Goal: Task Accomplishment & Management: Use online tool/utility

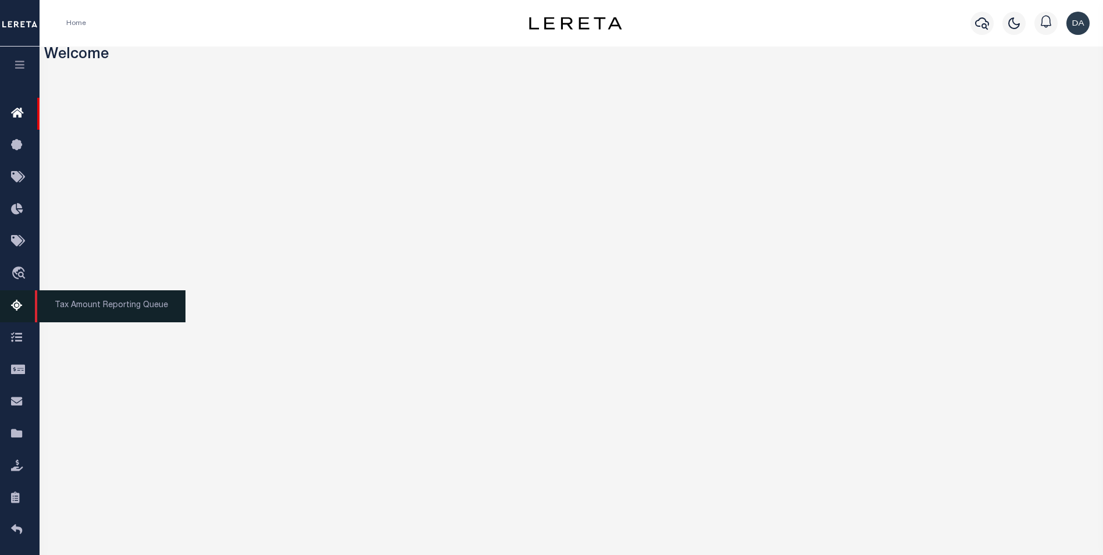
click at [24, 305] on icon at bounding box center [20, 306] width 19 height 15
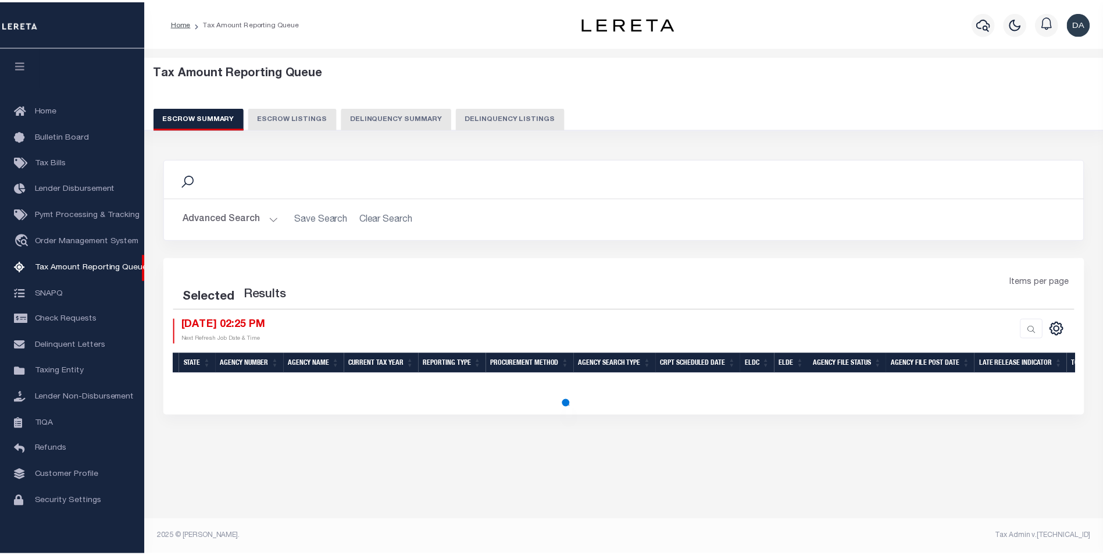
scroll to position [12, 0]
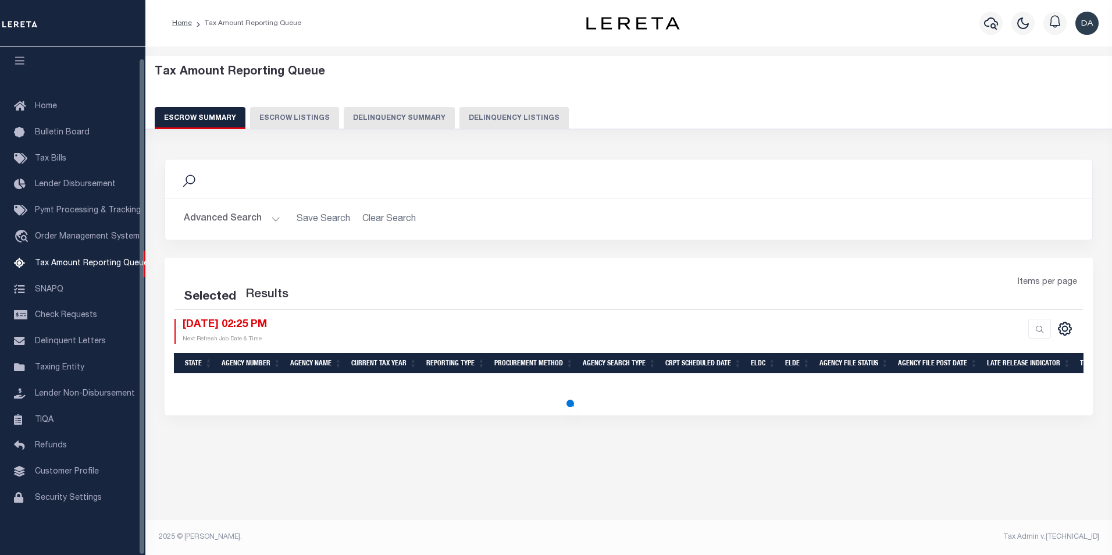
select select "100"
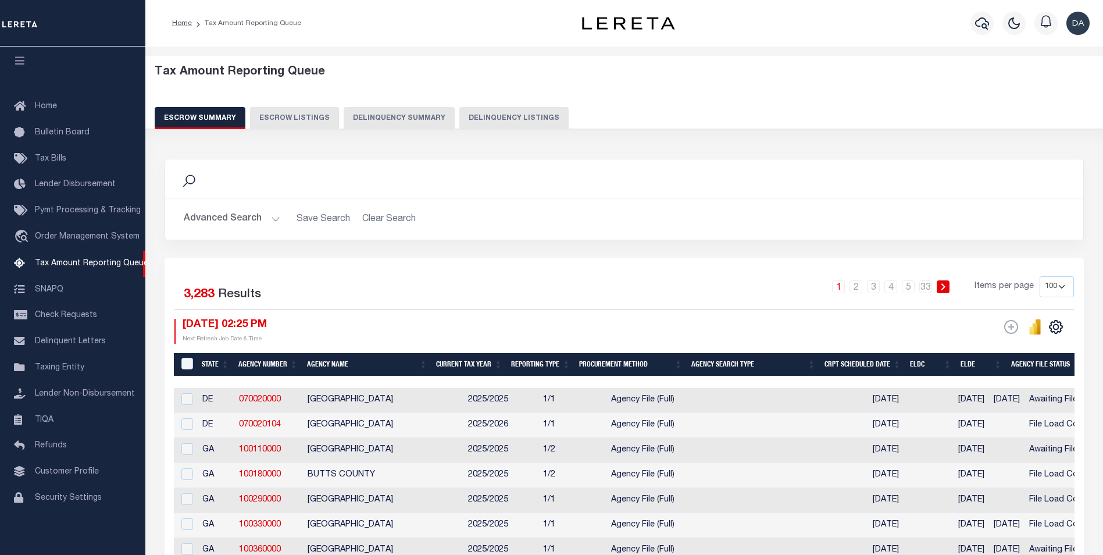
click at [395, 122] on button "Delinquency Summary" at bounding box center [399, 118] width 111 height 22
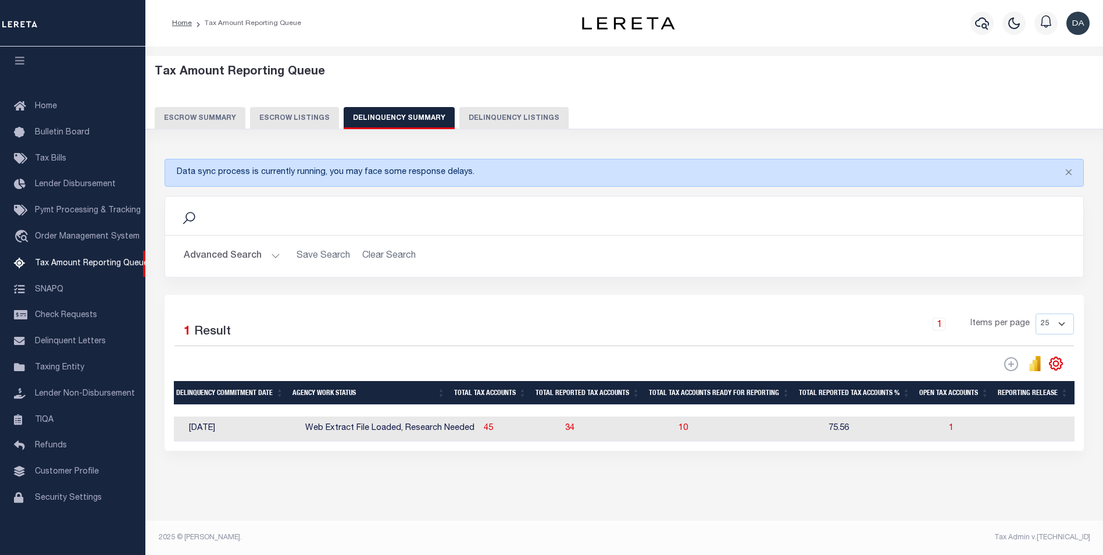
scroll to position [0, 961]
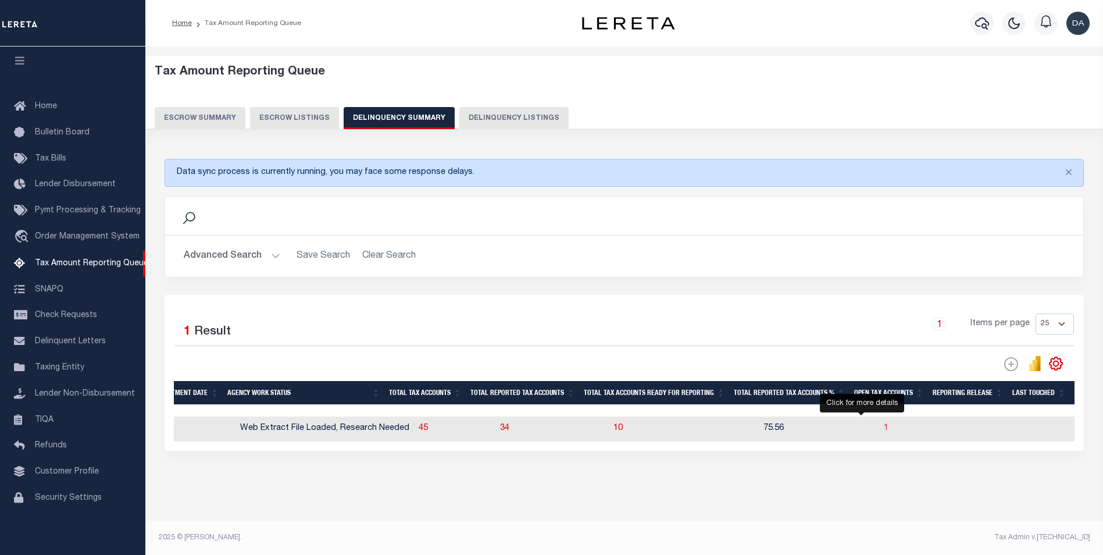
click at [884, 432] on span "1" at bounding box center [886, 428] width 5 height 8
select select "100"
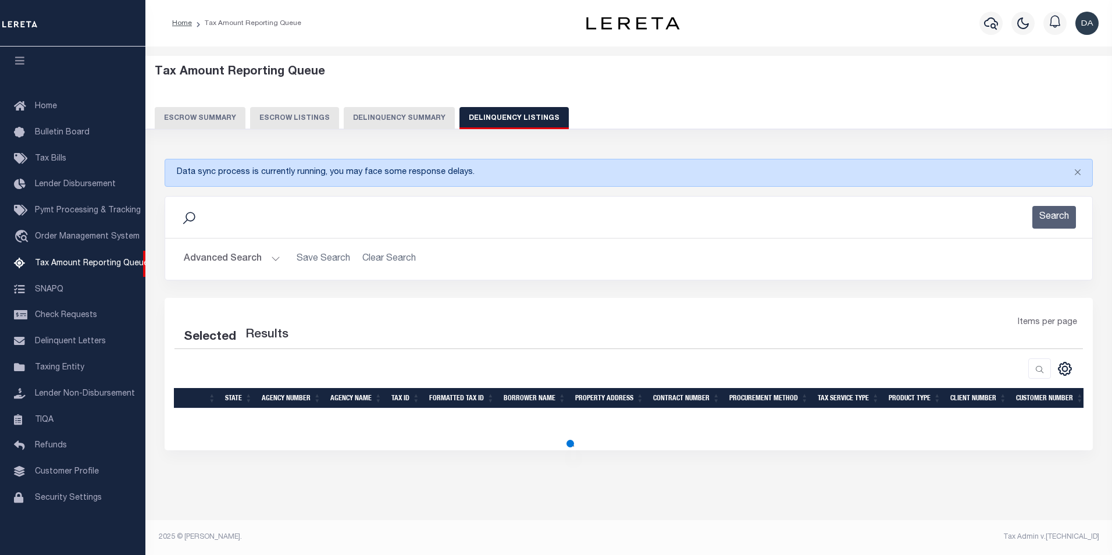
select select "100"
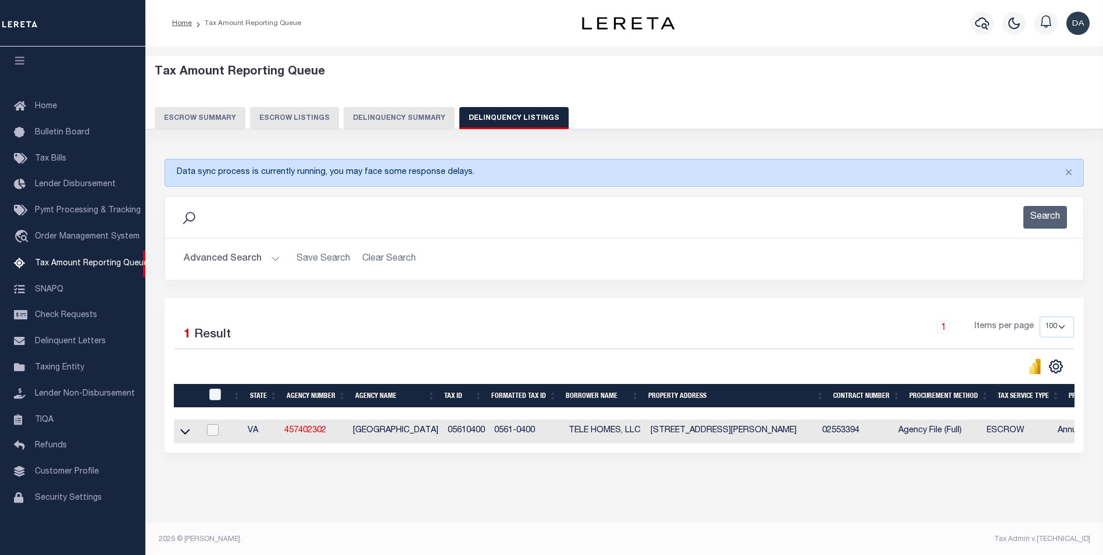
click at [213, 430] on input "checkbox" at bounding box center [213, 430] width 12 height 12
checkbox input "true"
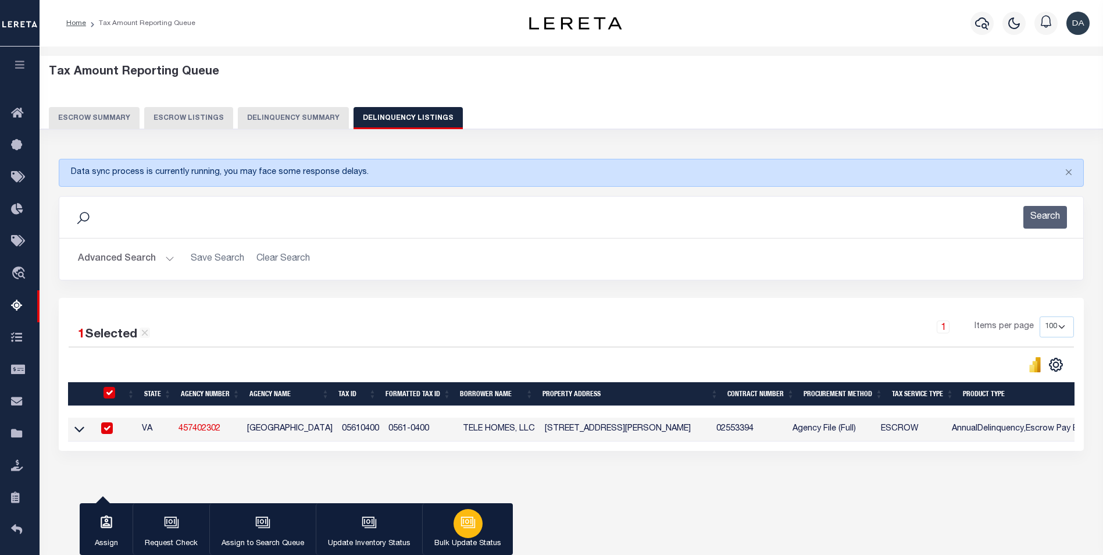
click at [454, 528] on div "button" at bounding box center [468, 523] width 29 height 29
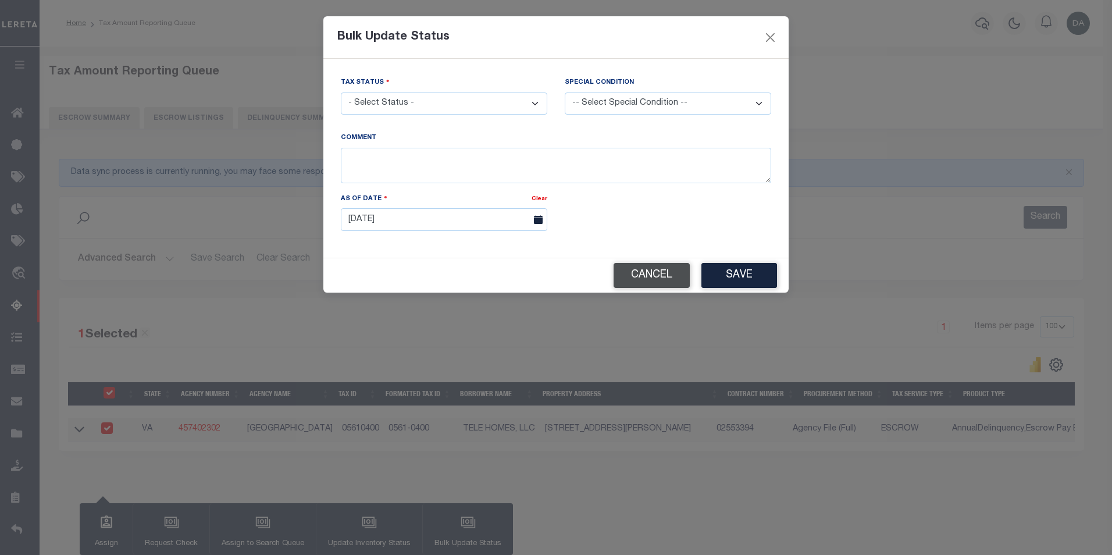
click at [666, 275] on button "Cancel" at bounding box center [652, 275] width 76 height 25
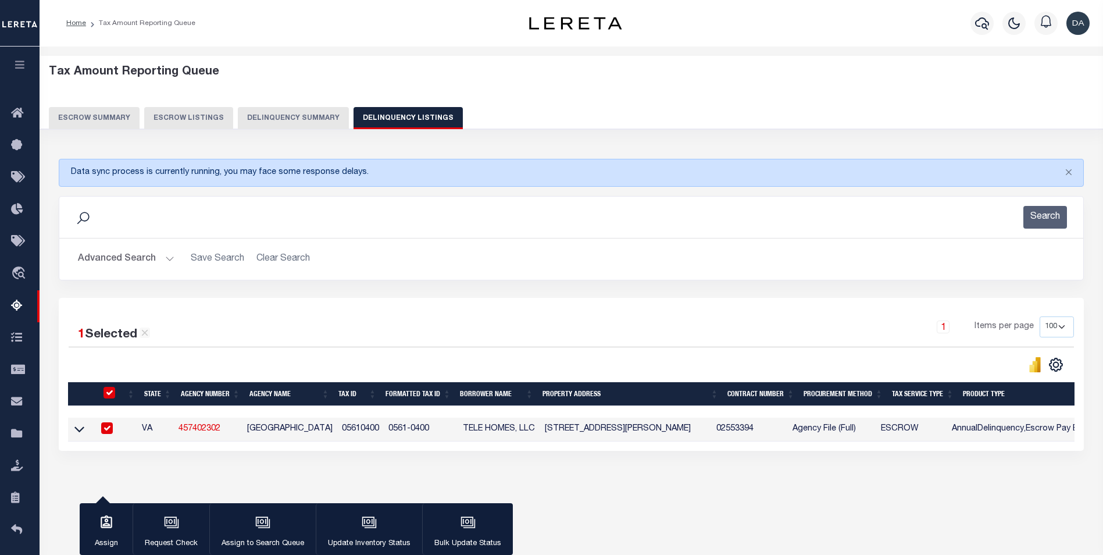
drag, startPoint x: 387, startPoint y: 529, endPoint x: 399, endPoint y: 528, distance: 11.7
click at [394, 528] on button "Update Inventory Status" at bounding box center [369, 529] width 106 height 52
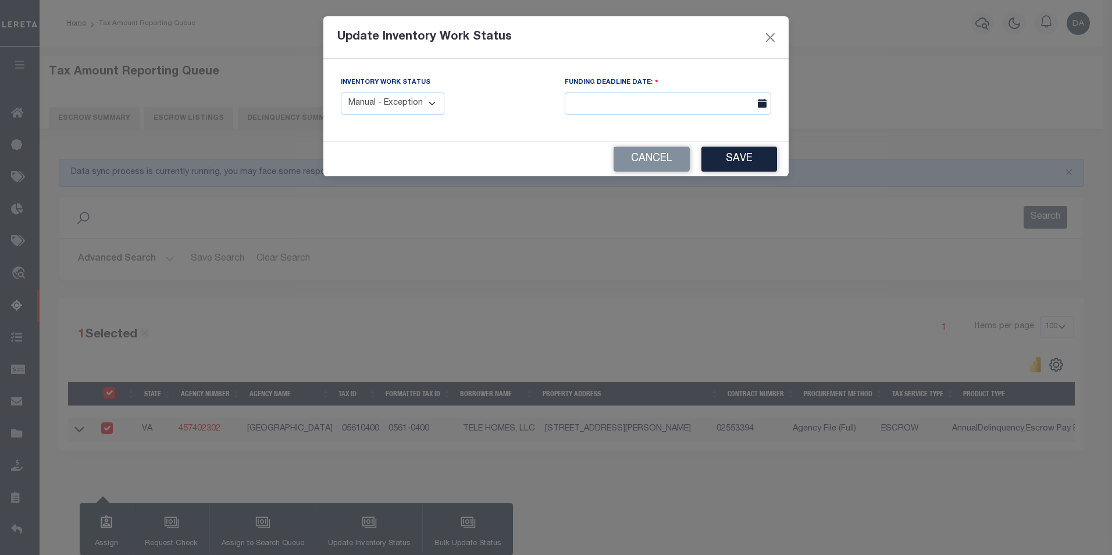
click at [397, 95] on select "Manual - Exception Pended - Awaiting Search Late Add Exception Completed" at bounding box center [393, 103] width 104 height 23
click at [657, 163] on button "Cancel" at bounding box center [652, 159] width 76 height 25
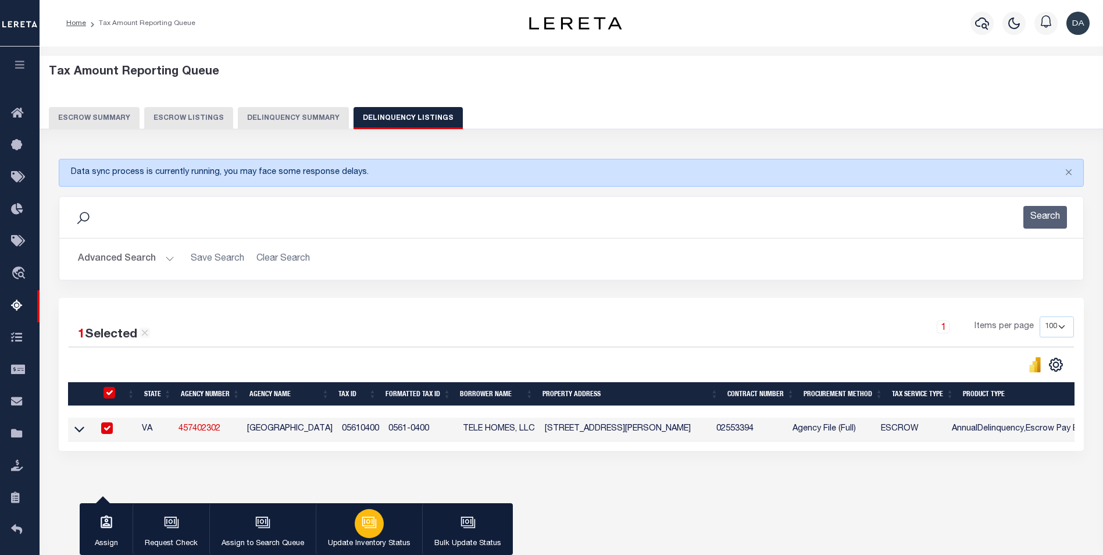
drag, startPoint x: 373, startPoint y: 533, endPoint x: 380, endPoint y: 533, distance: 7.6
click at [380, 533] on button "Update Inventory Status" at bounding box center [369, 529] width 106 height 52
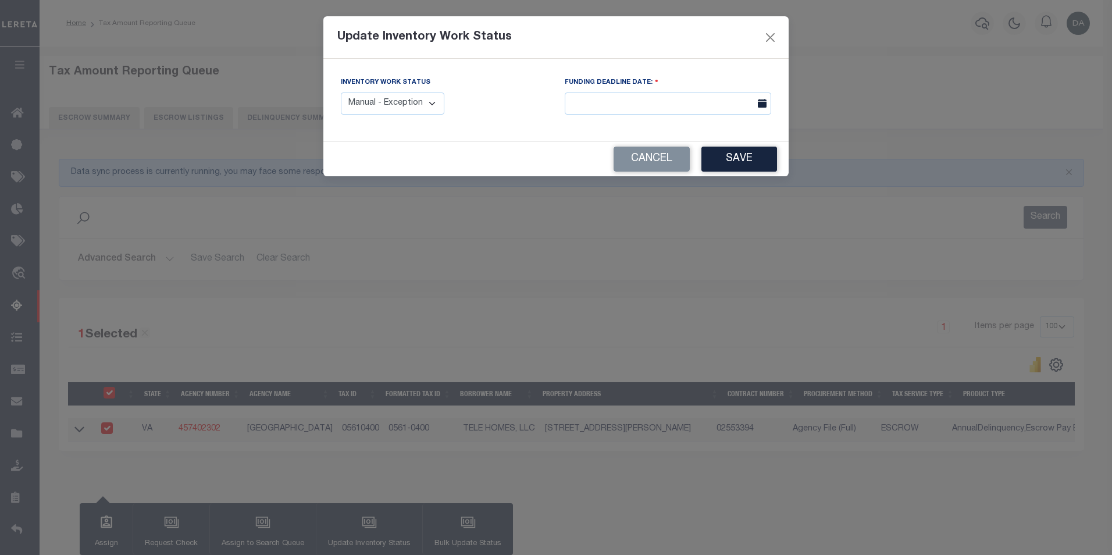
click at [412, 102] on select "Manual - Exception Pended - Awaiting Search Late Add Exception Completed" at bounding box center [393, 103] width 104 height 23
select select "4"
click at [341, 92] on select "Manual - Exception Pended - Awaiting Search Late Add Exception Completed" at bounding box center [393, 103] width 104 height 23
drag, startPoint x: 722, startPoint y: 157, endPoint x: 705, endPoint y: 188, distance: 35.1
click at [723, 157] on button "Save" at bounding box center [739, 159] width 76 height 25
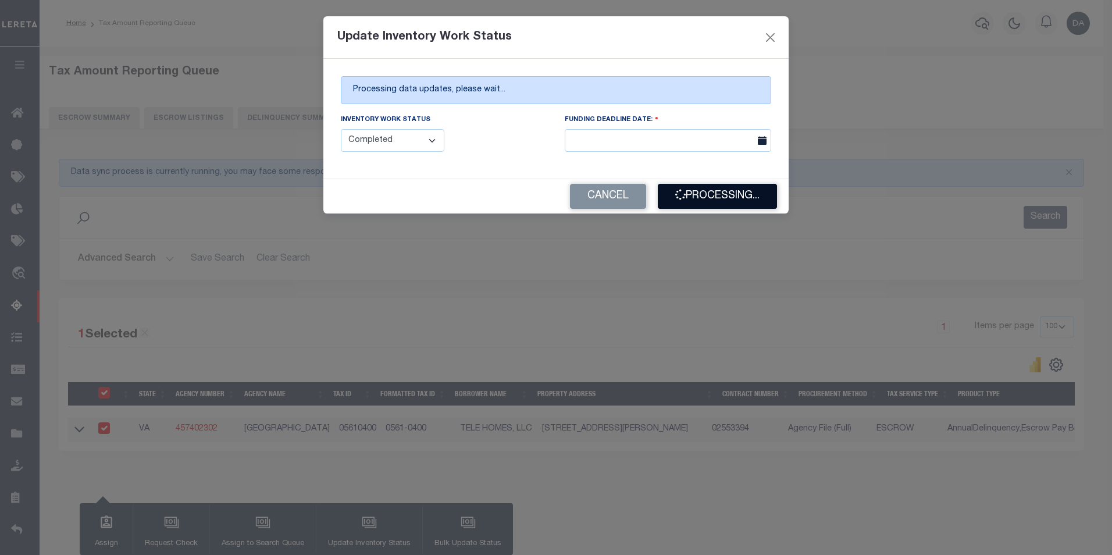
click at [714, 199] on button "Processing..." at bounding box center [717, 196] width 119 height 25
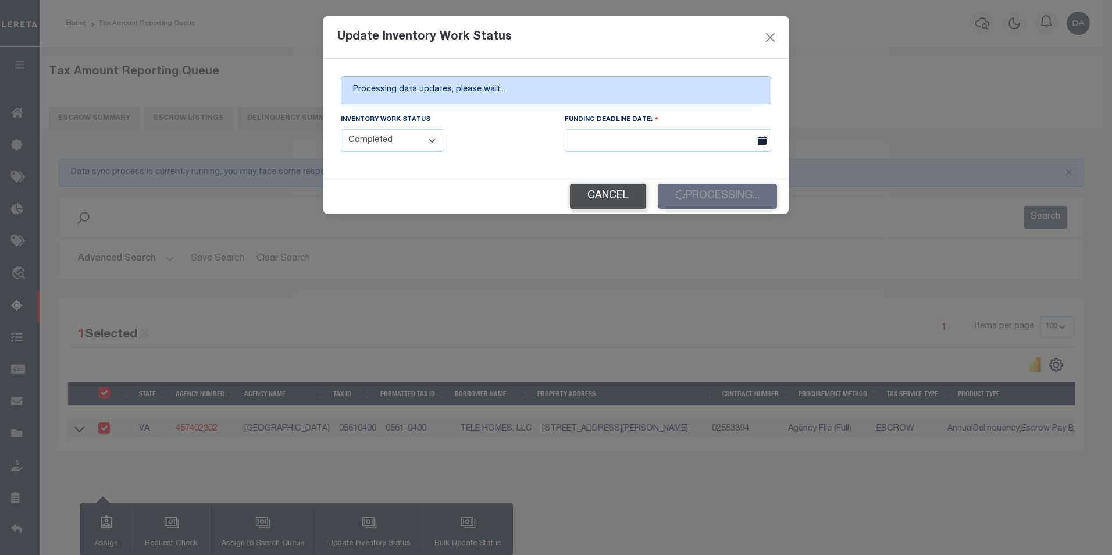
click at [615, 193] on button "Cancel" at bounding box center [608, 196] width 76 height 25
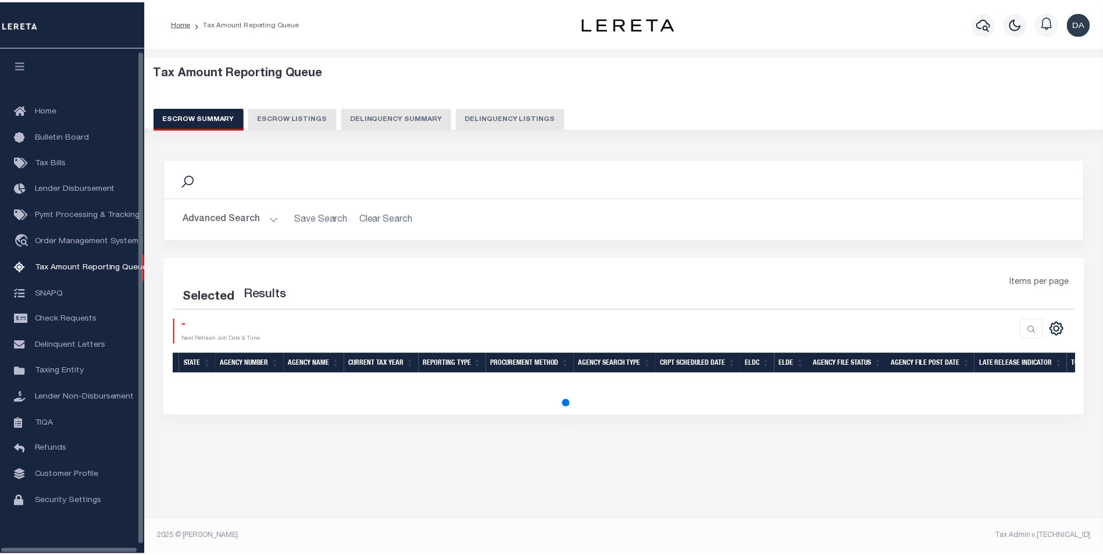
scroll to position [12, 0]
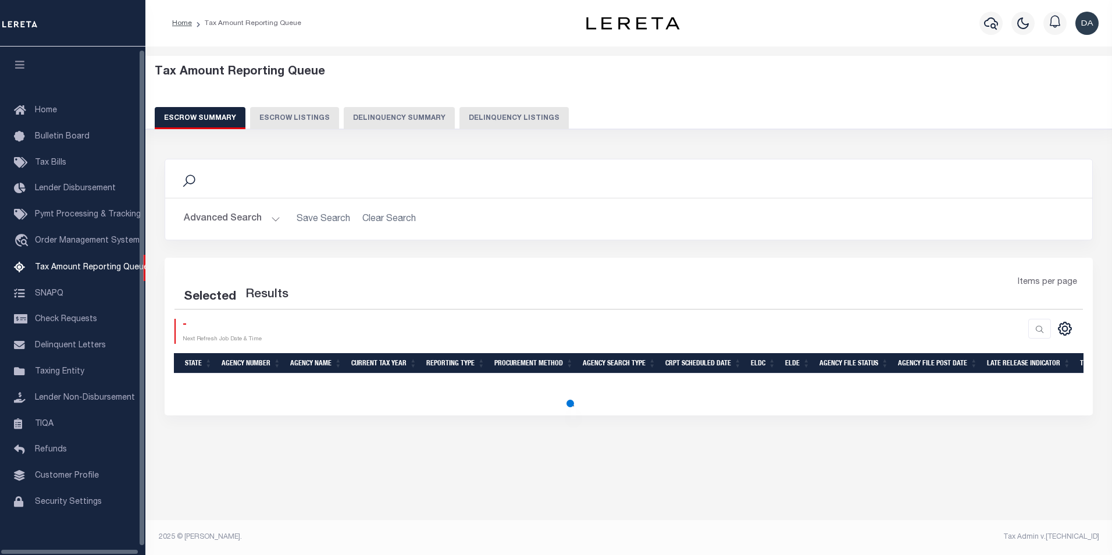
select select "100"
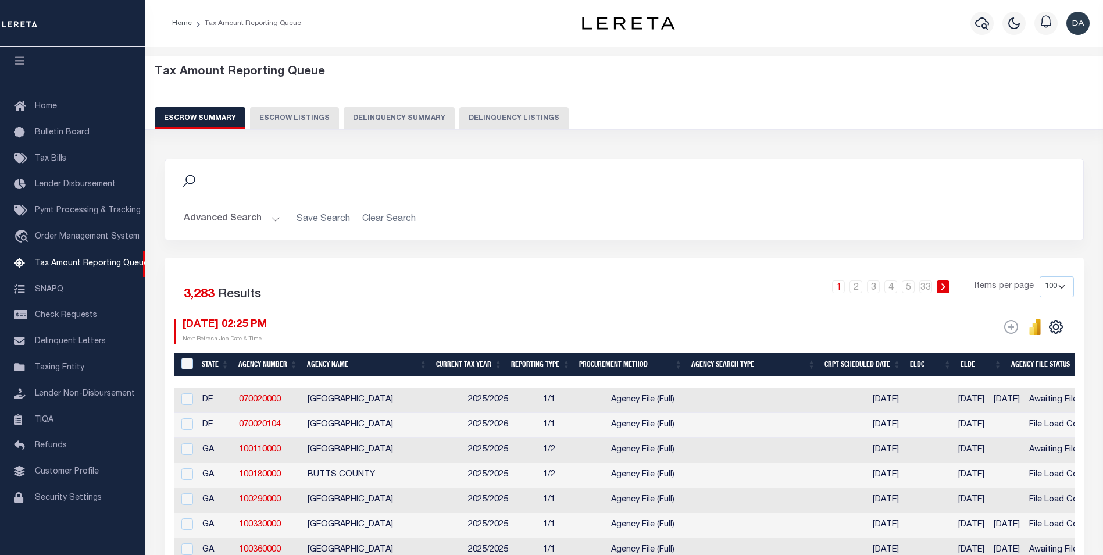
click at [394, 116] on button "Delinquency Summary" at bounding box center [399, 118] width 111 height 22
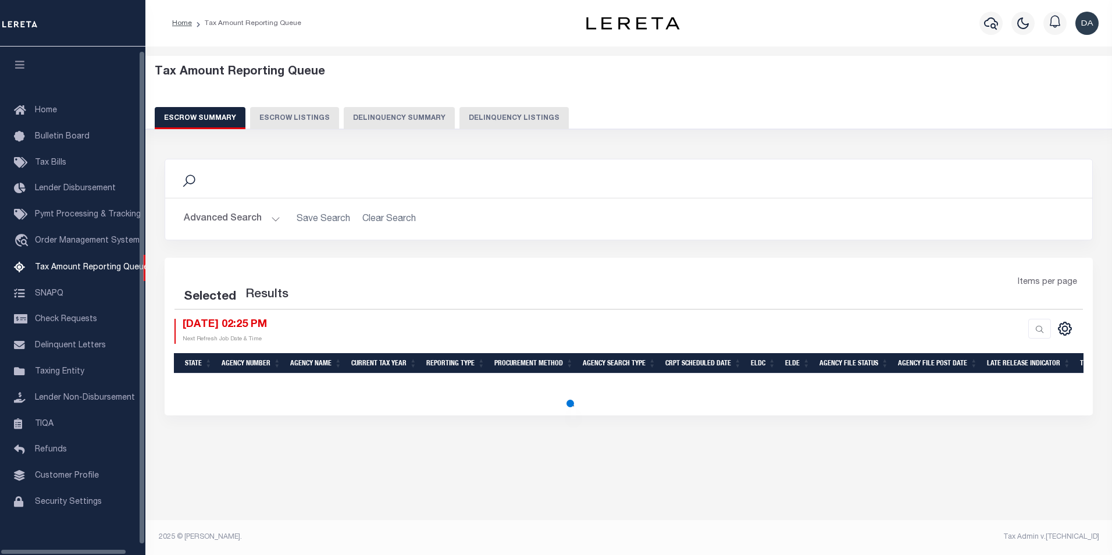
select select "100"
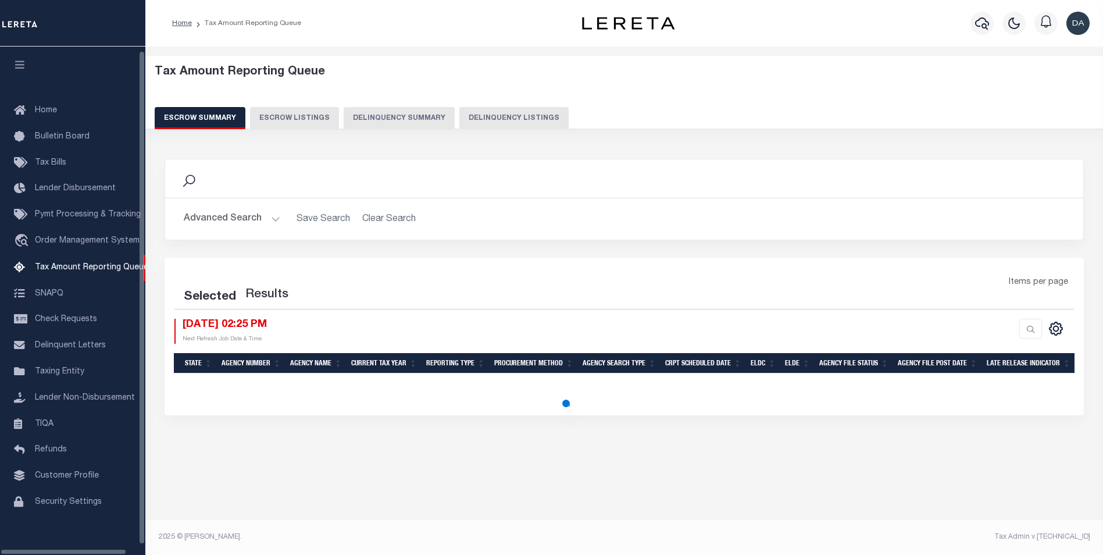
scroll to position [12, 0]
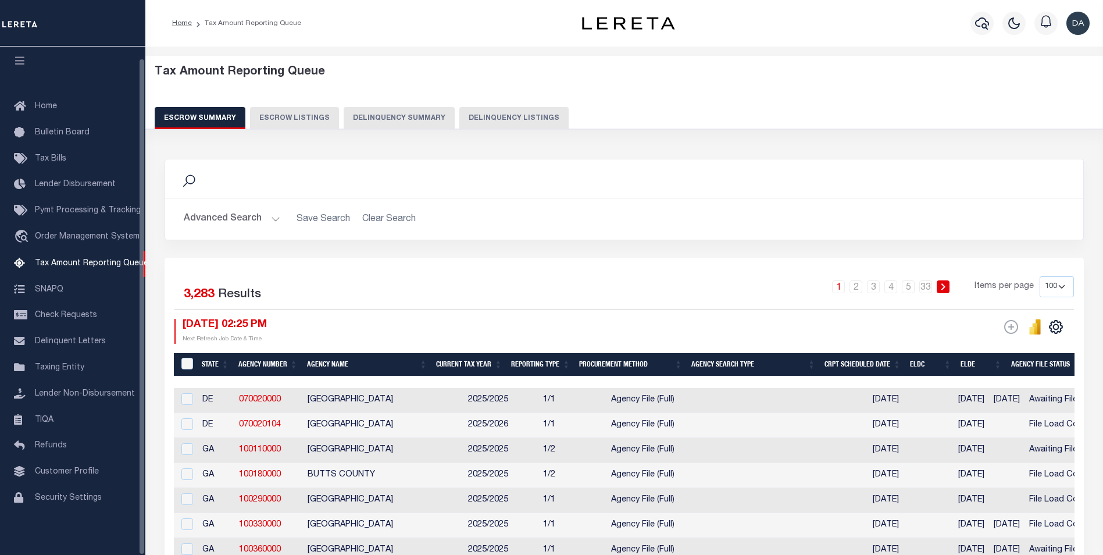
click at [409, 113] on button "Delinquency Summary" at bounding box center [399, 118] width 111 height 22
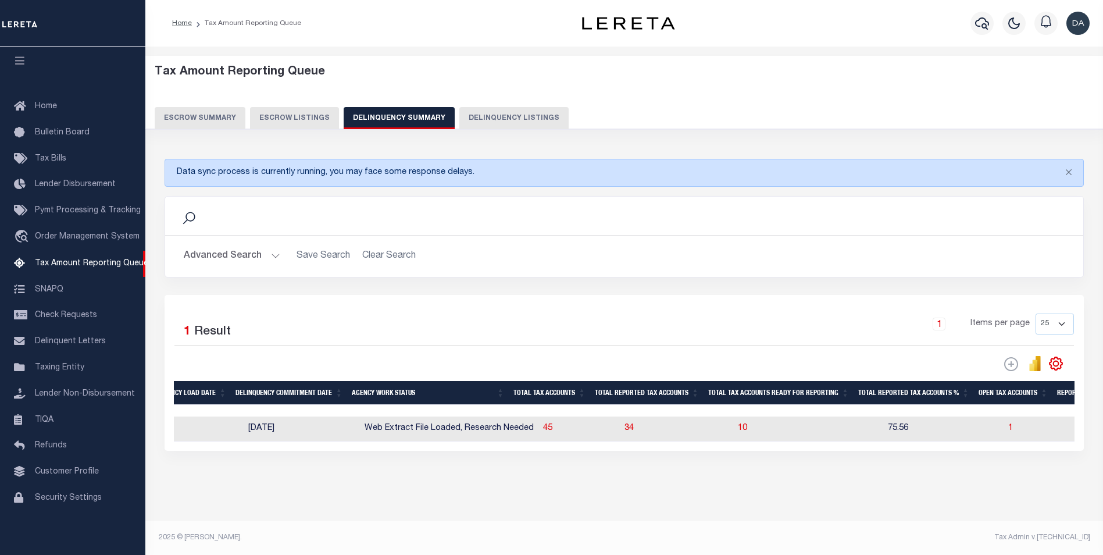
scroll to position [0, 0]
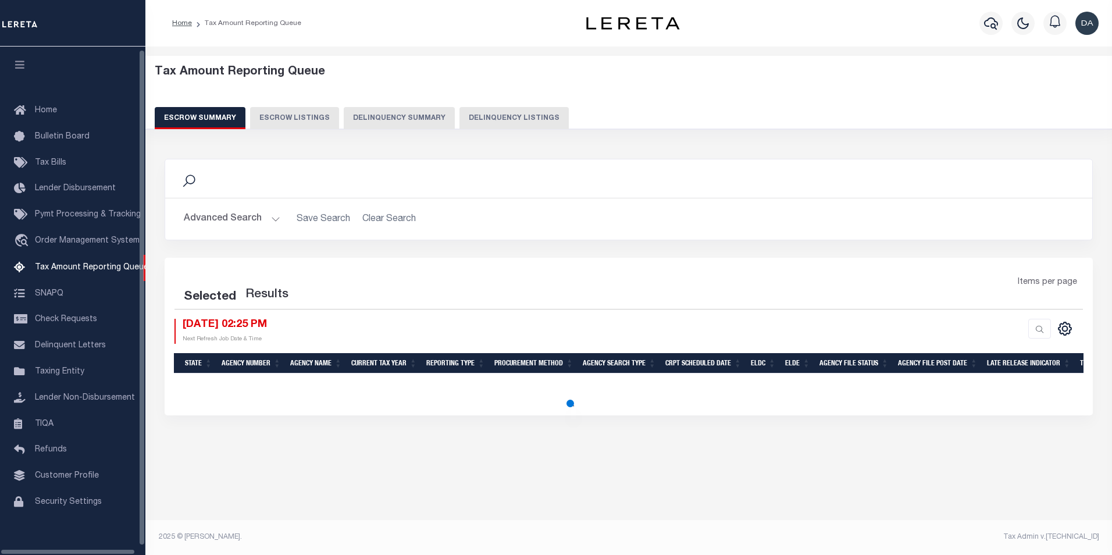
select select "100"
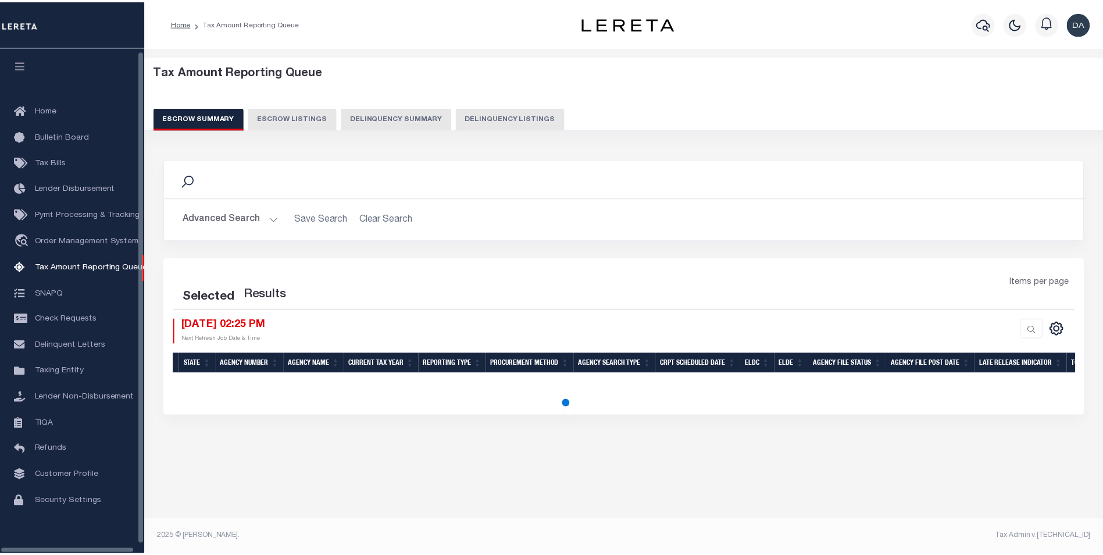
scroll to position [12, 0]
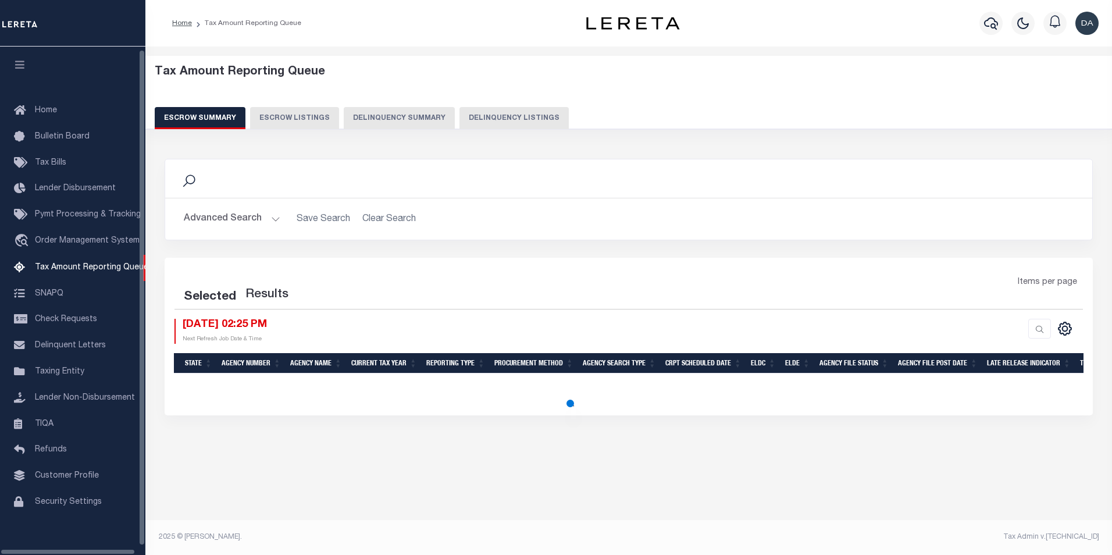
select select "100"
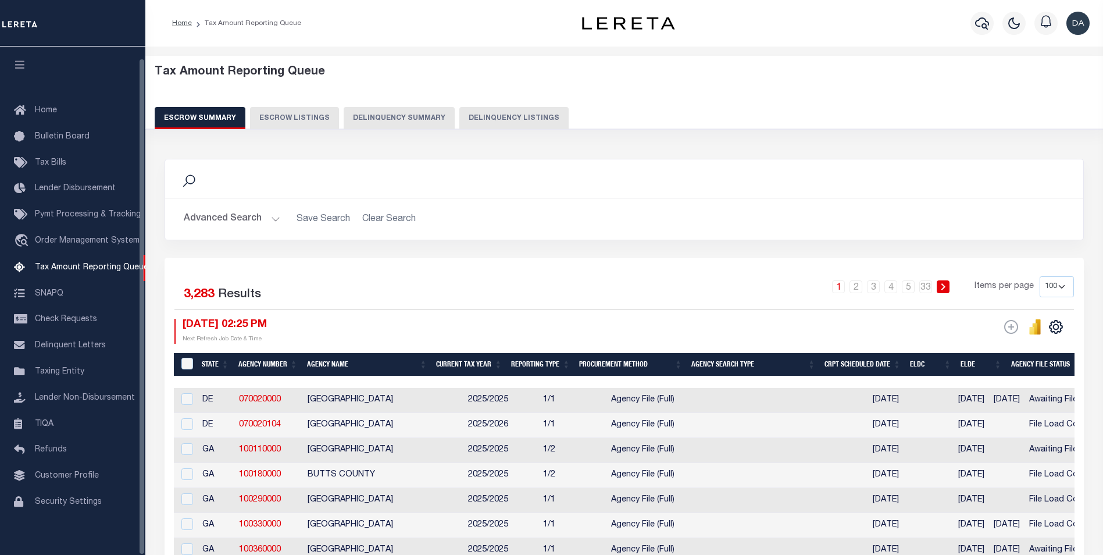
scroll to position [12, 0]
click at [365, 127] on button "Delinquency Summary" at bounding box center [399, 118] width 111 height 22
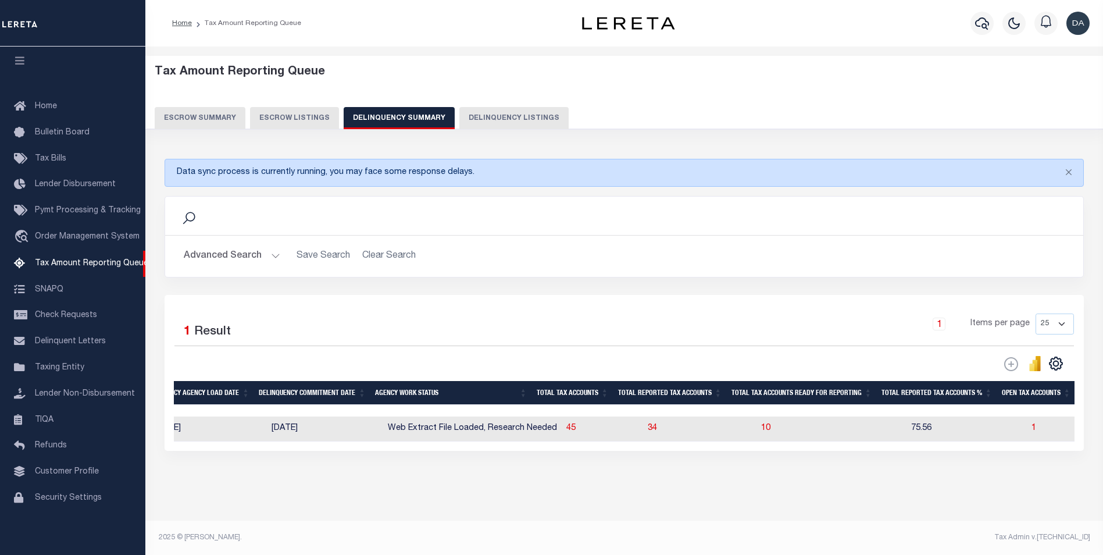
scroll to position [0, 886]
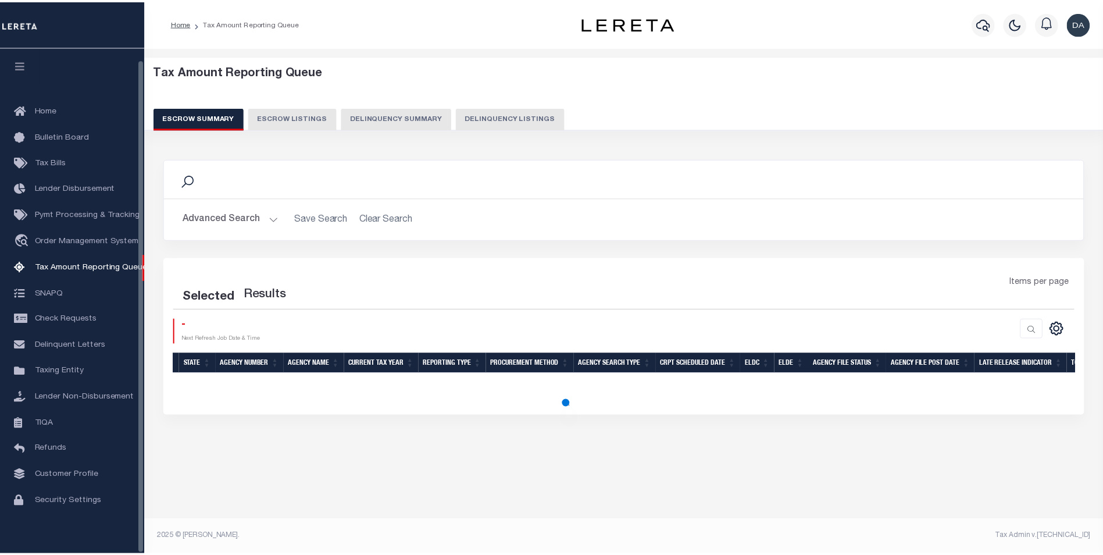
scroll to position [12, 0]
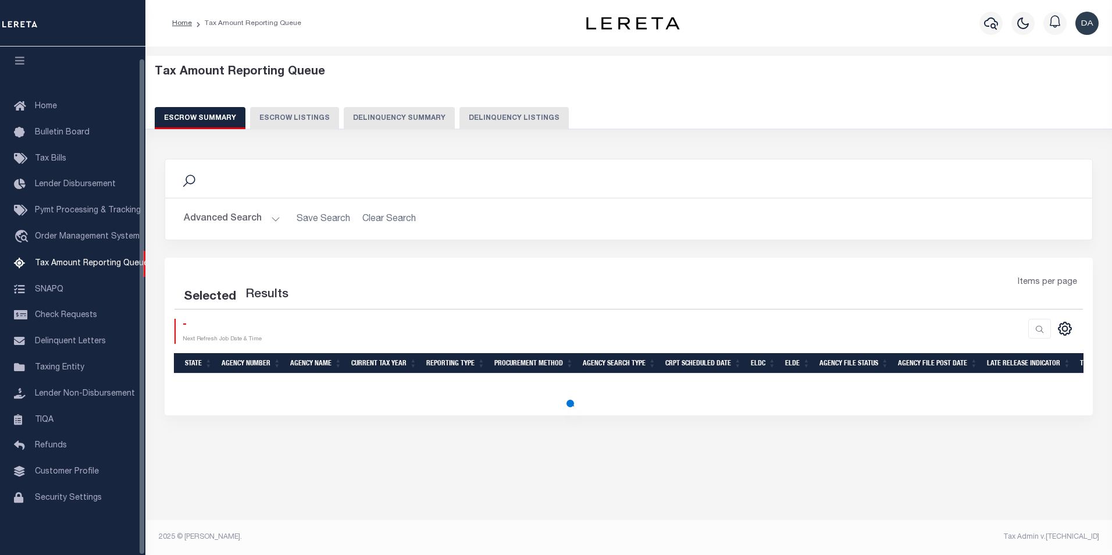
select select "100"
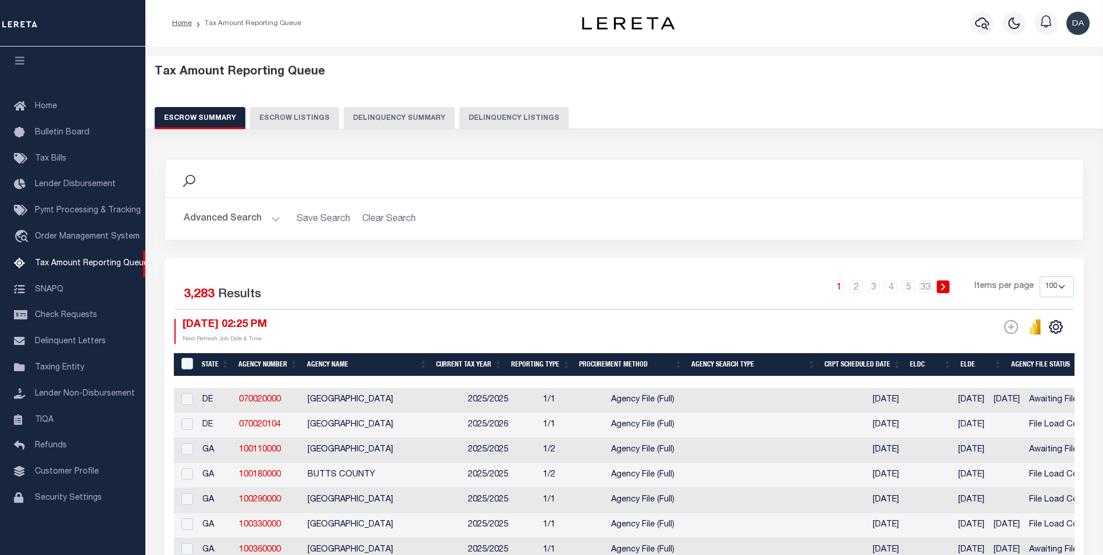
click at [366, 121] on button "Delinquency Summary" at bounding box center [399, 118] width 111 height 22
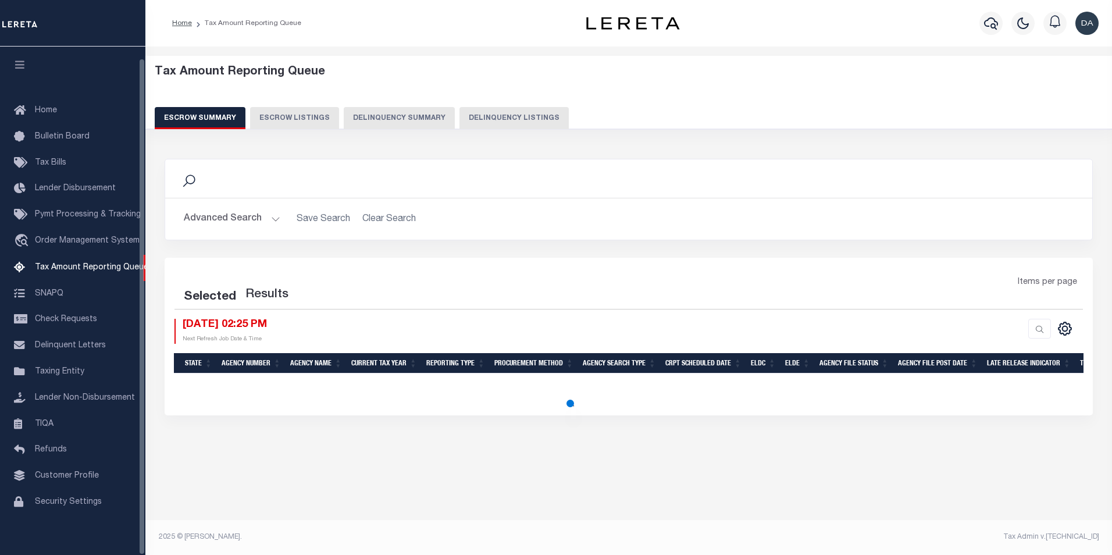
select select "100"
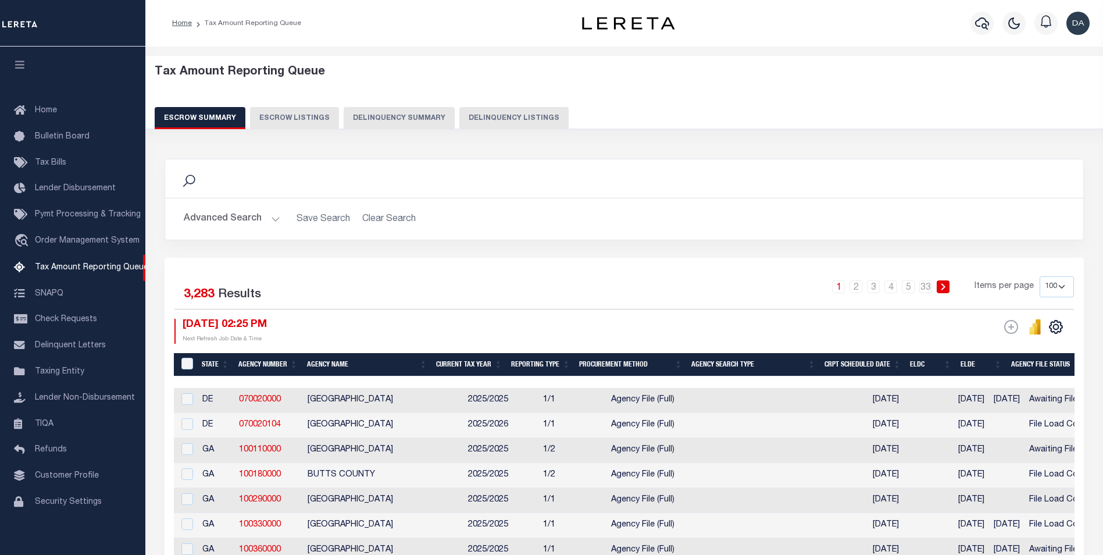
scroll to position [12, 0]
